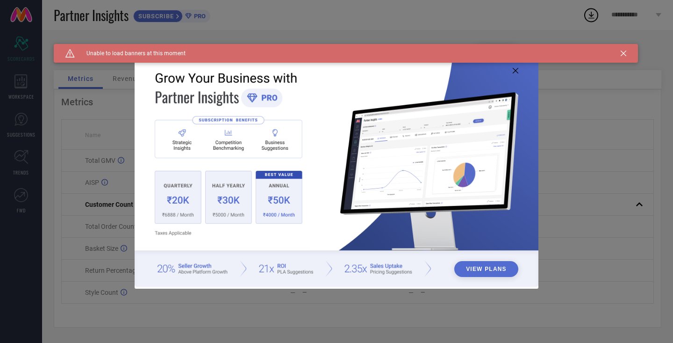
click at [515, 71] on icon at bounding box center [516, 71] width 6 height 6
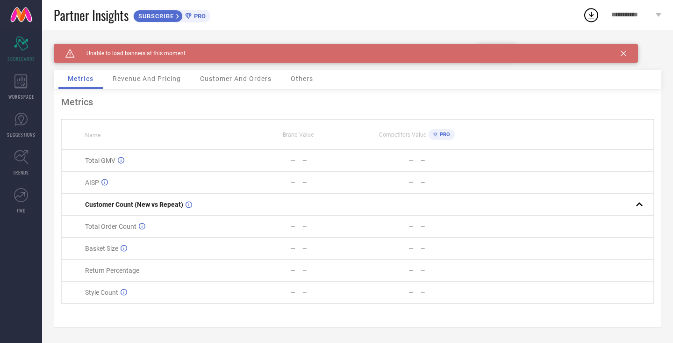
click at [629, 54] on div "Caution Created with Sketch. Unable to load banners at this moment" at bounding box center [346, 53] width 584 height 19
click at [624, 50] on icon at bounding box center [624, 53] width 6 height 6
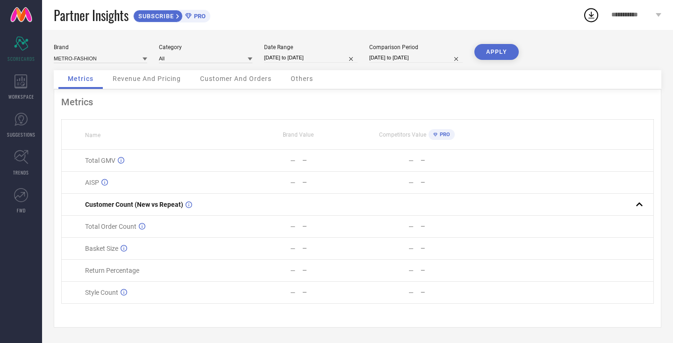
click at [243, 81] on span "Customer And Orders" at bounding box center [236, 78] width 72 height 7
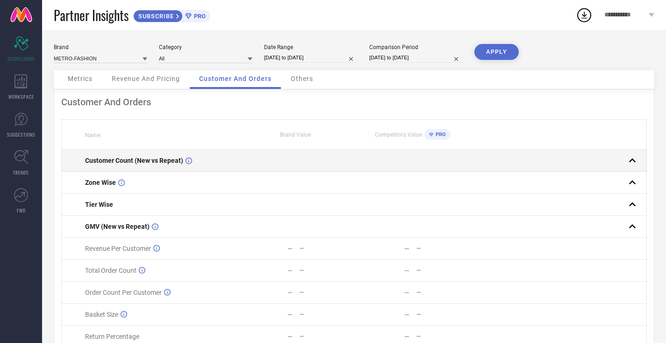
click at [632, 158] on rect at bounding box center [632, 160] width 13 height 13
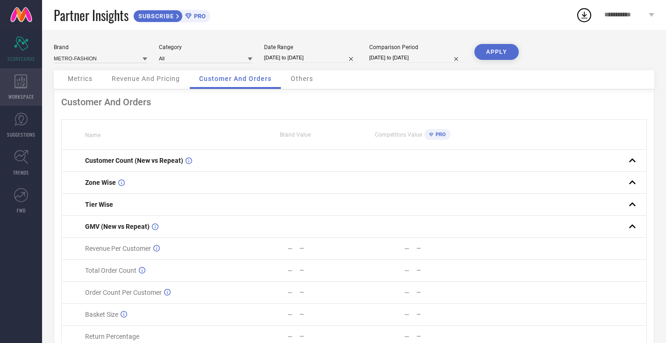
click at [19, 84] on icon at bounding box center [20, 81] width 13 height 14
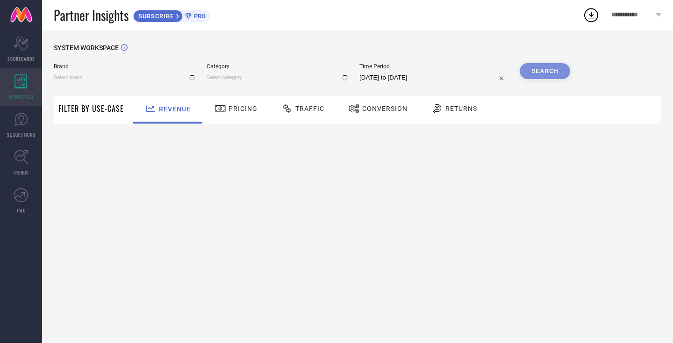
type input "METRO-FASHION"
type input "All"
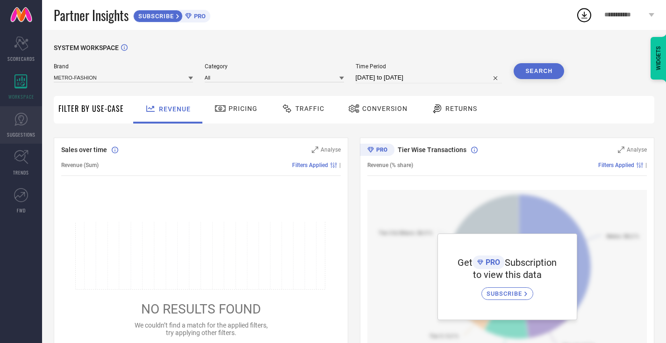
click at [16, 124] on icon at bounding box center [20, 119] width 13 height 13
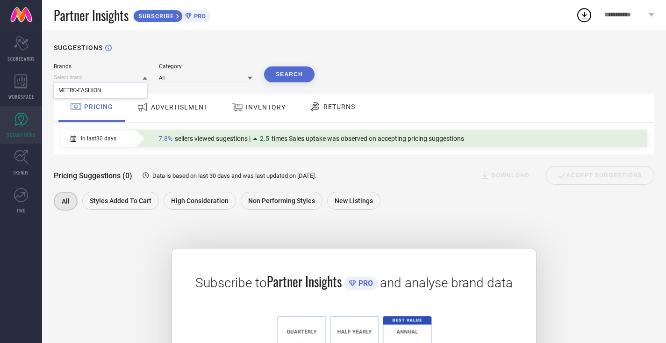
click at [127, 73] on input at bounding box center [100, 77] width 93 height 10
click at [121, 89] on div "METRO-FASHION" at bounding box center [100, 90] width 93 height 16
click at [215, 73] on input at bounding box center [205, 77] width 93 height 10
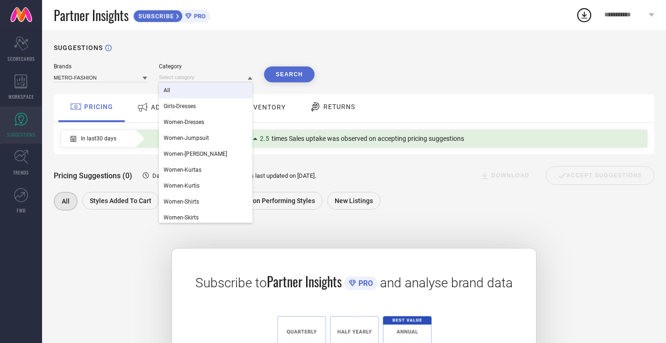
click at [207, 88] on div "All" at bounding box center [205, 90] width 93 height 16
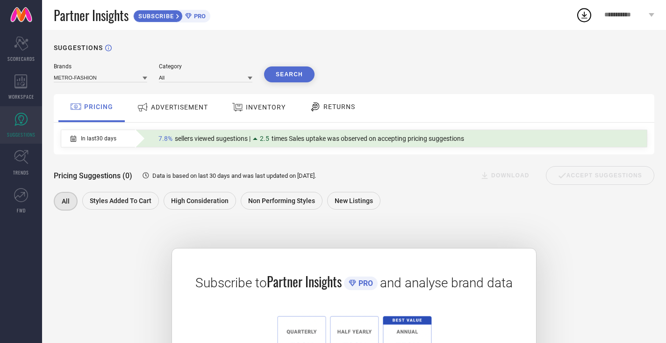
click at [315, 71] on div "Brands METRO-FASHION Category All Search" at bounding box center [354, 72] width 601 height 19
click at [304, 72] on button "Search" at bounding box center [289, 74] width 50 height 16
click at [16, 48] on icon "Scorecard" at bounding box center [21, 43] width 14 height 14
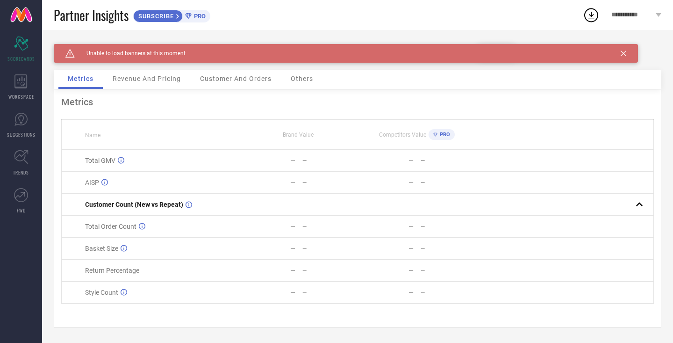
click at [117, 83] on div "Revenue And Pricing" at bounding box center [146, 79] width 87 height 19
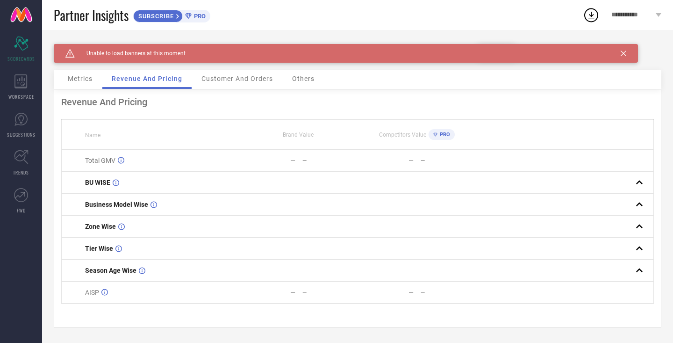
click at [73, 81] on span "Metrics" at bounding box center [80, 78] width 25 height 7
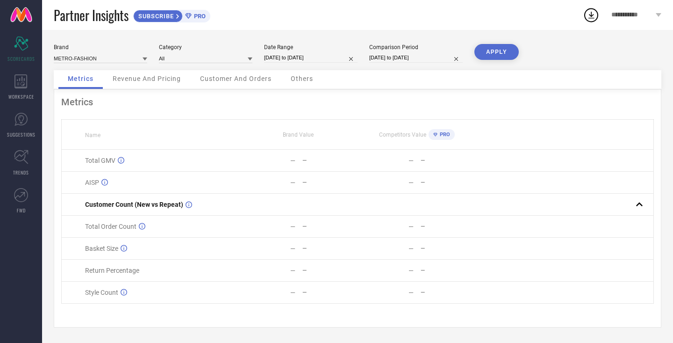
click at [221, 75] on span "Customer And Orders" at bounding box center [236, 78] width 72 height 7
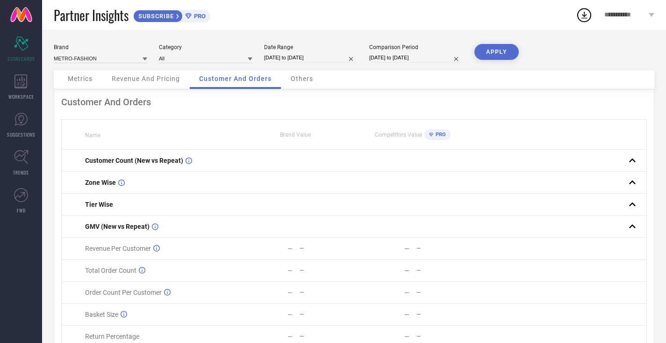
select select "7"
select select "2025"
select select "8"
select select "2025"
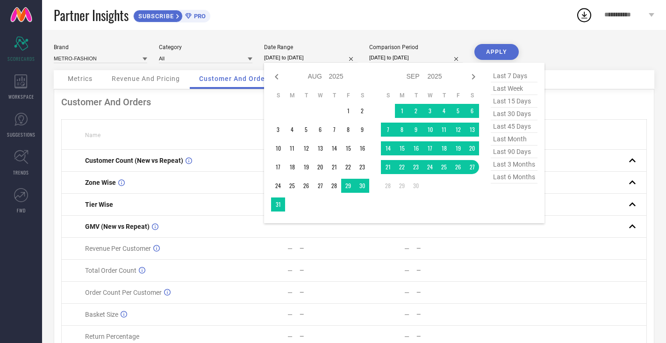
click at [345, 57] on input "[DATE] to [DATE]" at bounding box center [310, 58] width 93 height 10
click at [515, 98] on span "last 15 days" at bounding box center [514, 101] width 47 height 13
type input "[DATE] to [DATE]"
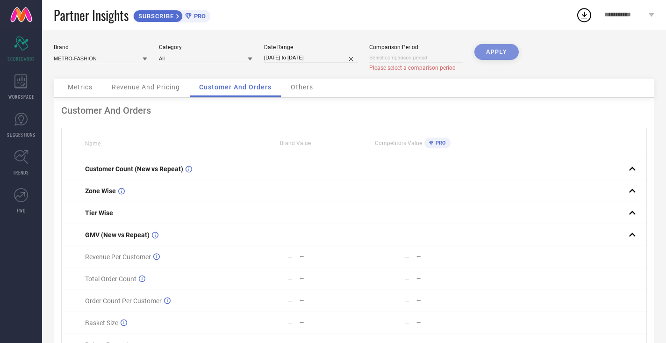
click at [437, 55] on input at bounding box center [415, 58] width 93 height 10
select select "8"
select select "2025"
select select "9"
select select "2025"
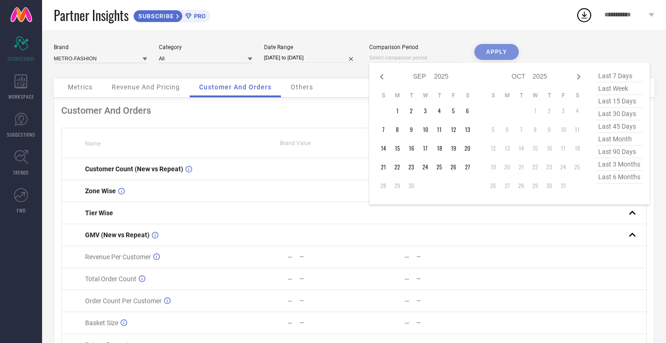
click at [615, 176] on span "last 6 months" at bounding box center [619, 177] width 47 height 13
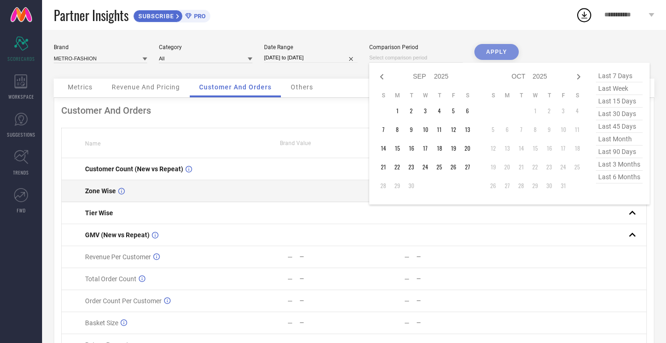
type input "[DATE] to [DATE]"
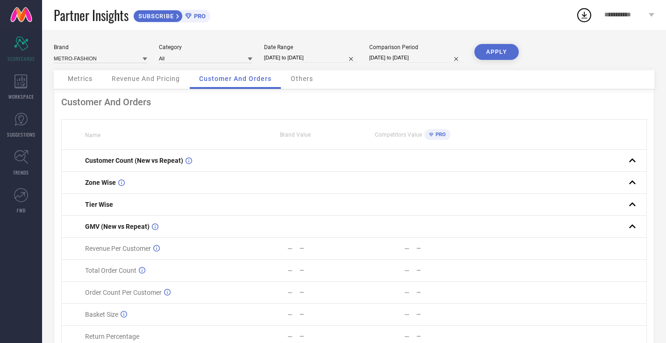
click at [500, 49] on button "APPLY" at bounding box center [496, 52] width 44 height 16
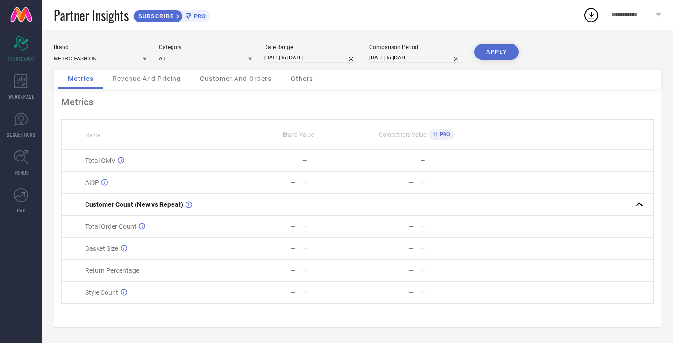
click at [242, 74] on div "Customer And Orders" at bounding box center [236, 79] width 90 height 19
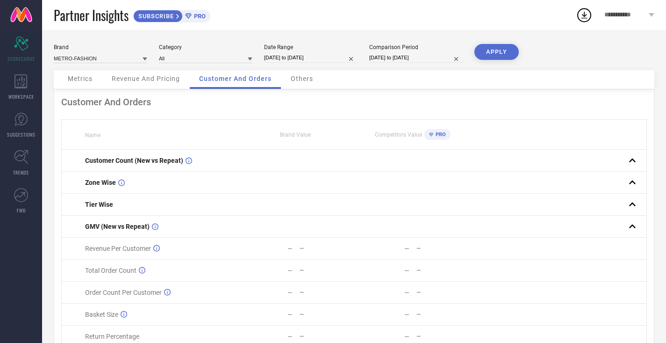
click at [143, 81] on span "Revenue And Pricing" at bounding box center [146, 78] width 68 height 7
